Goal: Navigation & Orientation: Go to known website

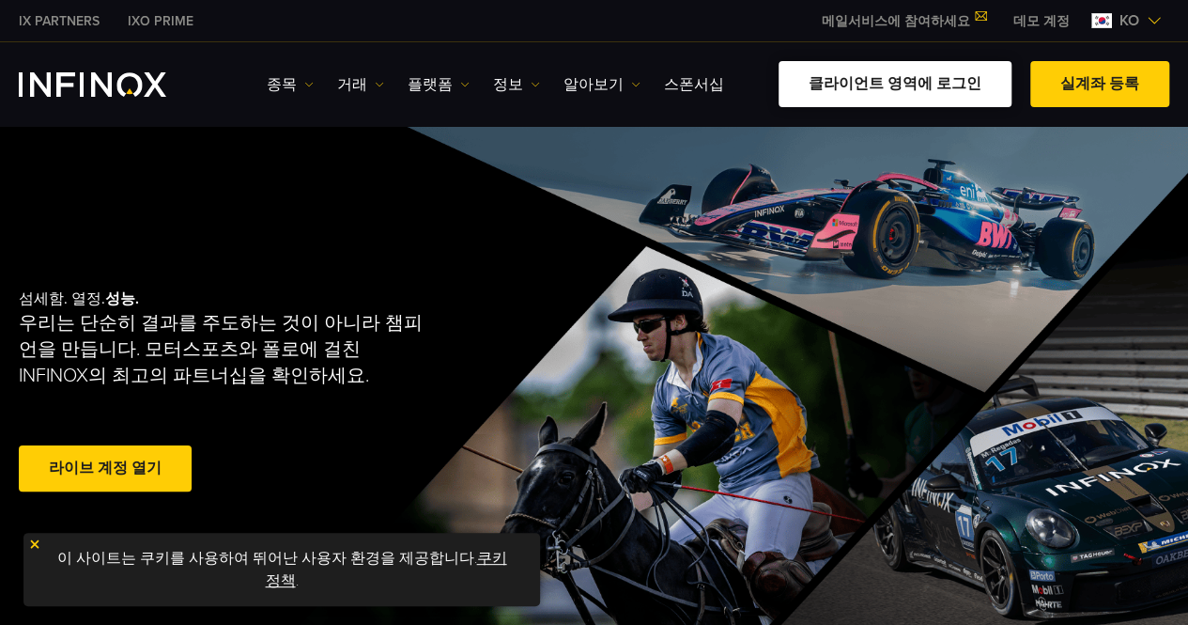
click at [940, 83] on link "클라이언트 영역에 로그인" at bounding box center [895, 84] width 233 height 46
